Goal: Find contact information: Find contact information

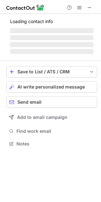
scroll to position [3, 3]
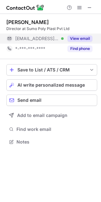
click at [80, 39] on button "View email" at bounding box center [79, 38] width 25 height 6
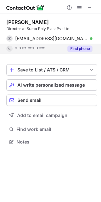
click at [81, 47] on button "Find phone" at bounding box center [79, 48] width 25 height 6
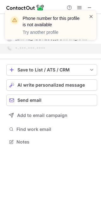
click at [93, 17] on span at bounding box center [90, 16] width 5 height 6
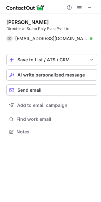
scroll to position [127, 101]
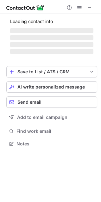
scroll to position [3, 3]
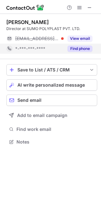
click at [81, 49] on button "Find phone" at bounding box center [79, 48] width 25 height 6
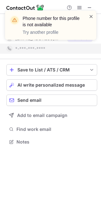
click at [91, 16] on span at bounding box center [90, 16] width 5 height 6
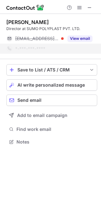
click at [92, 8] on div "Phone number for this profile is not available Try another profile" at bounding box center [50, 27] width 101 height 47
click at [89, 8] on div "Phone number for this profile is not available Try another profile" at bounding box center [50, 27] width 101 height 47
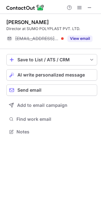
scroll to position [127, 101]
click at [90, 7] on span at bounding box center [89, 7] width 5 height 5
